Goal: Task Accomplishment & Management: Manage account settings

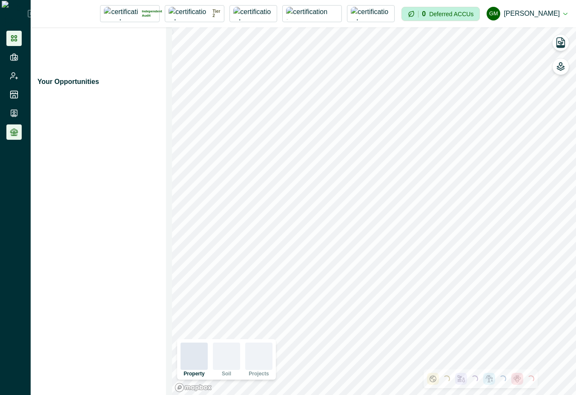
click at [12, 135] on icon at bounding box center [14, 132] width 9 height 9
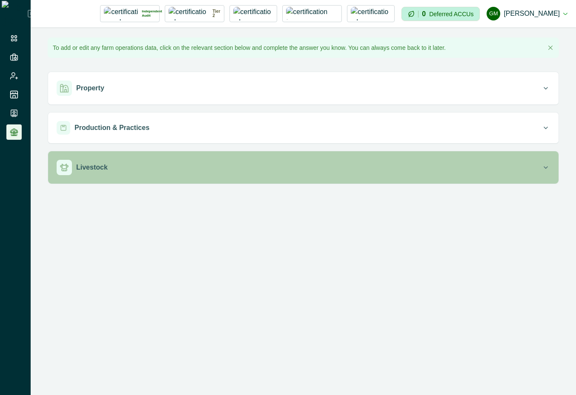
click at [168, 169] on div "Livestock" at bounding box center [299, 167] width 485 height 15
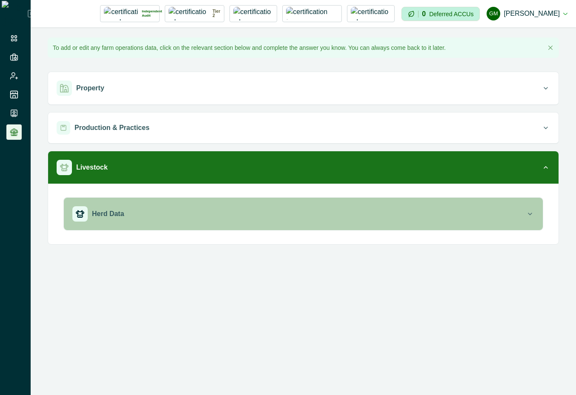
click at [371, 207] on div "Herd Data" at bounding box center [299, 213] width 454 height 15
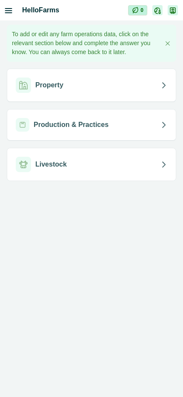
click at [69, 172] on div "Livestock" at bounding box center [88, 164] width 145 height 15
click at [109, 168] on div "Livestock" at bounding box center [88, 164] width 145 height 15
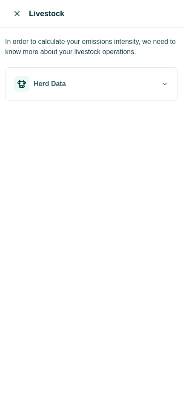
click at [132, 94] on button "Herd Data" at bounding box center [92, 84] width 172 height 32
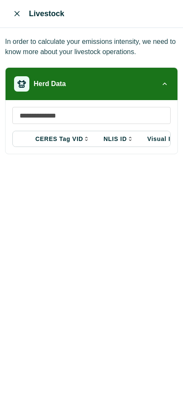
click at [132, 93] on button "Herd Data" at bounding box center [92, 84] width 172 height 32
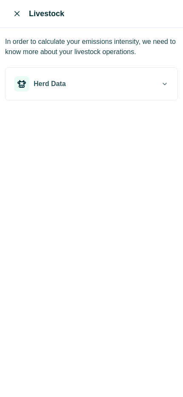
click at [16, 12] on icon "Close" at bounding box center [16, 13] width 5 height 5
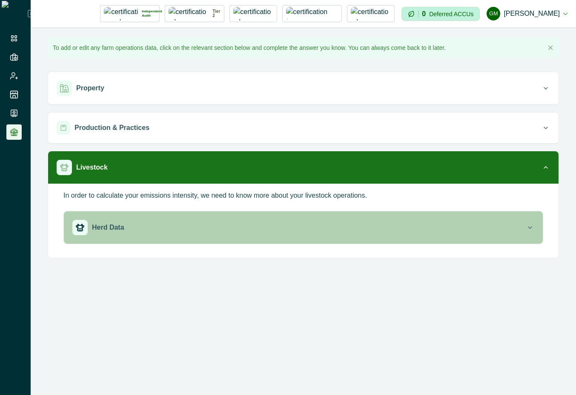
click at [183, 228] on div "Herd Data" at bounding box center [299, 227] width 454 height 15
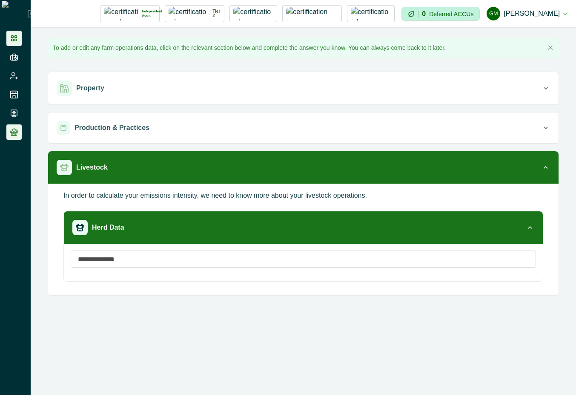
click at [19, 37] on li at bounding box center [13, 38] width 15 height 15
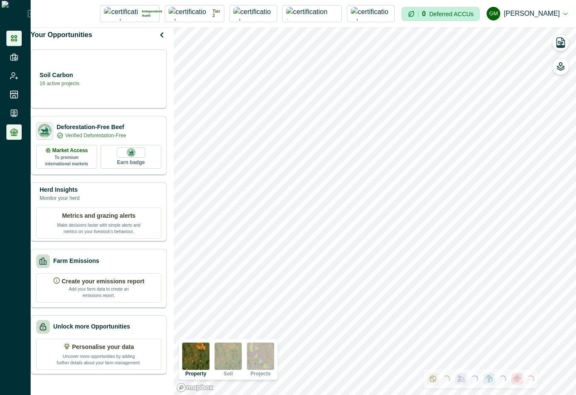
click at [16, 132] on icon at bounding box center [14, 132] width 9 height 9
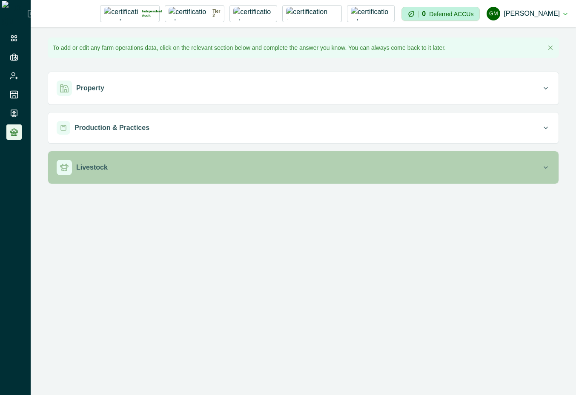
click at [173, 151] on button "Livestock" at bounding box center [303, 167] width 511 height 32
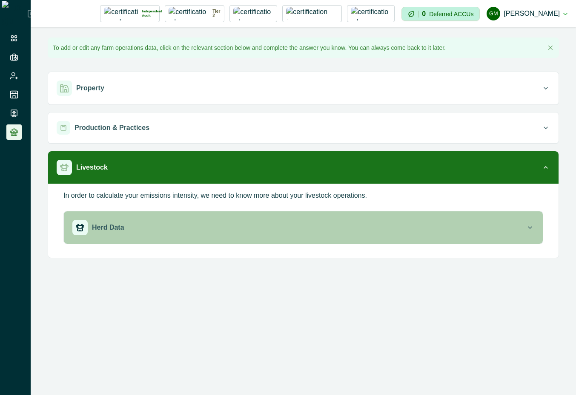
click at [174, 220] on div "Herd Data" at bounding box center [299, 227] width 454 height 15
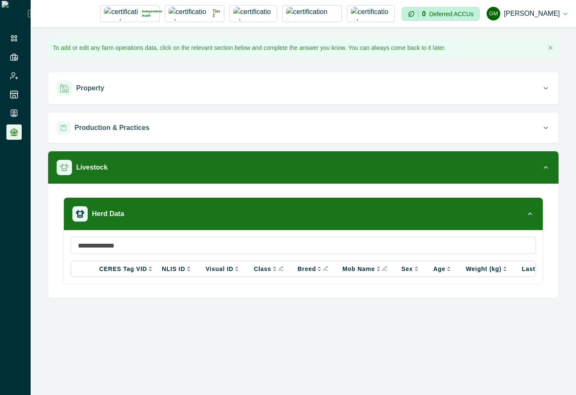
click at [183, 15] on button "GM Gayathri Menakath" at bounding box center [527, 13] width 81 height 20
click at [183, 40] on button "Sign out" at bounding box center [520, 38] width 95 height 14
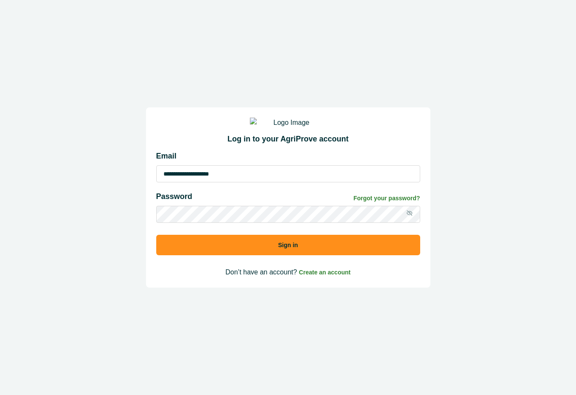
click at [183, 182] on input "**********" at bounding box center [288, 173] width 264 height 17
type input "**********"
click at [183, 249] on button "Sign in" at bounding box center [288, 245] width 264 height 20
